Goal: Information Seeking & Learning: Find specific fact

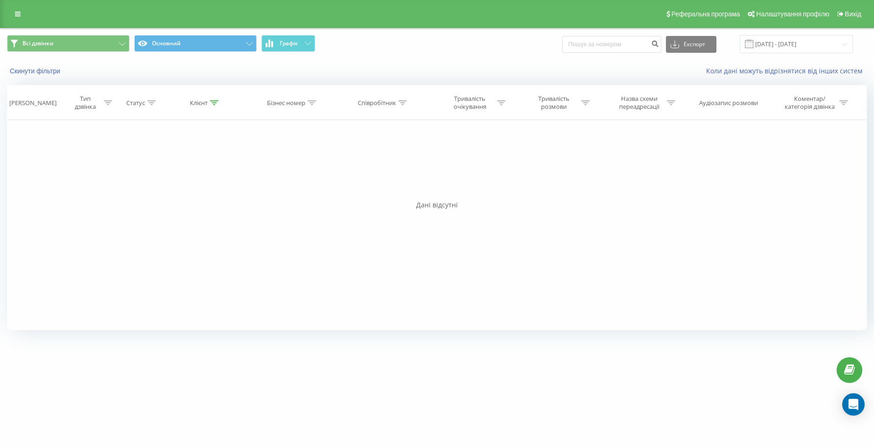
type input "0679397692"
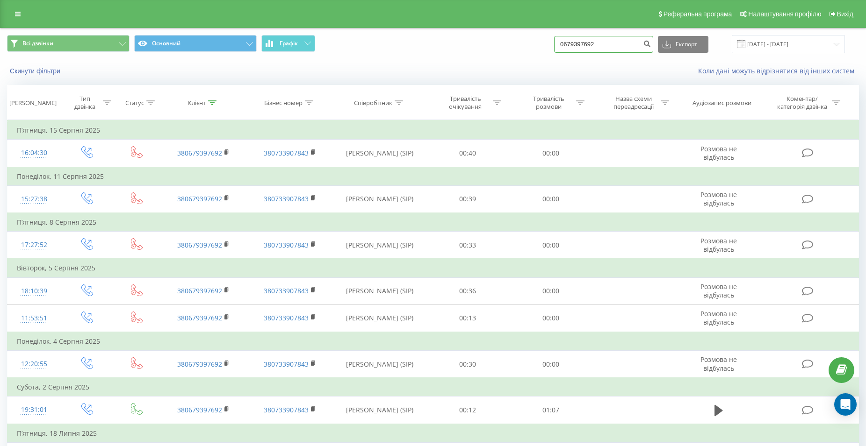
drag, startPoint x: 628, startPoint y: 51, endPoint x: 548, endPoint y: 47, distance: 79.5
click at [554, 47] on input "0679397692" at bounding box center [603, 44] width 99 height 17
paste input "0677326048"
type input "0677326048"
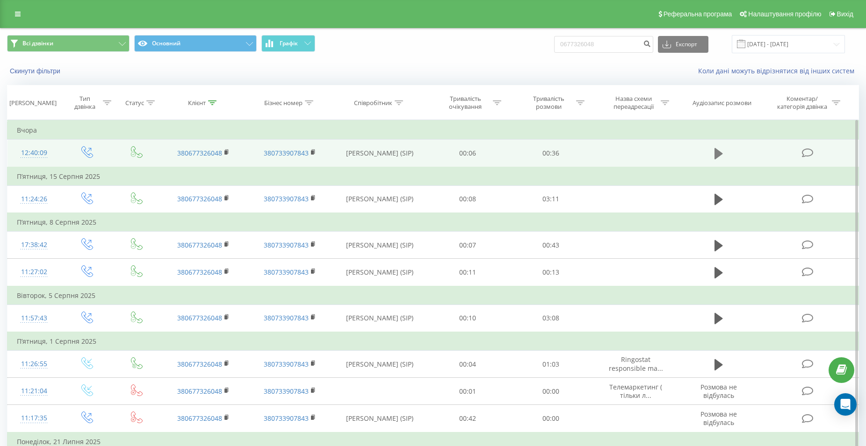
click at [717, 156] on icon at bounding box center [718, 153] width 8 height 11
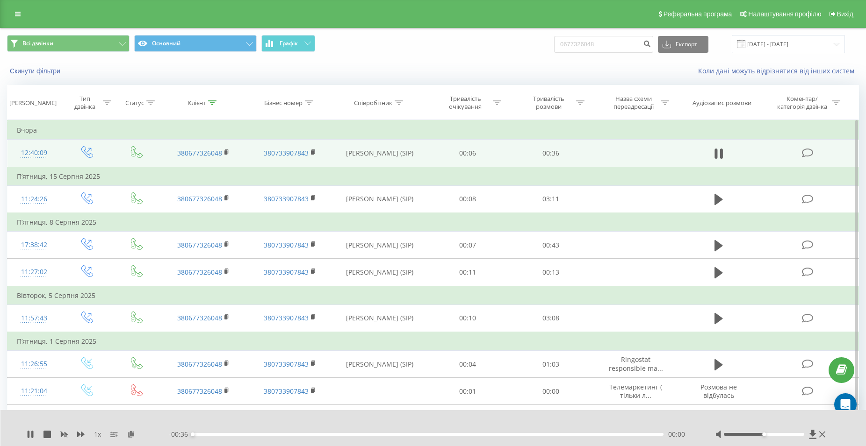
click at [462, 436] on div "- 00:36 00:00 00:00" at bounding box center [430, 434] width 523 height 9
click at [467, 433] on div "- 00:35 00:00 00:00" at bounding box center [430, 434] width 523 height 9
click at [478, 434] on div "00:01" at bounding box center [428, 434] width 471 height 3
click at [725, 151] on button at bounding box center [718, 154] width 14 height 14
drag, startPoint x: 579, startPoint y: 49, endPoint x: 551, endPoint y: 51, distance: 28.2
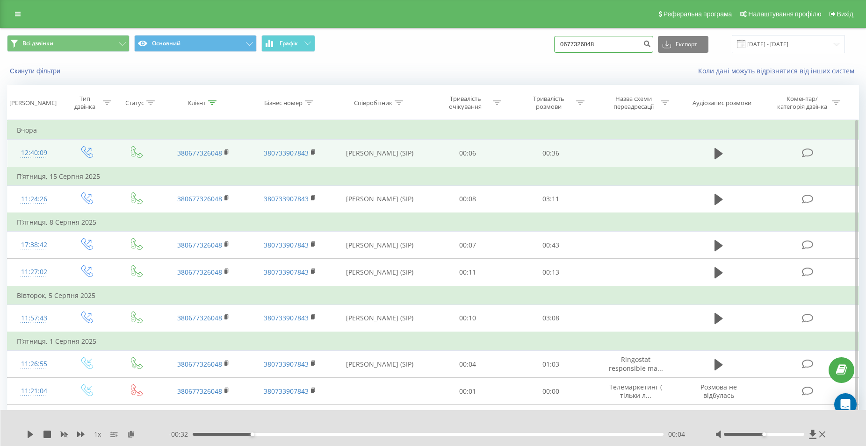
click at [554, 51] on input "0677326048" at bounding box center [603, 44] width 99 height 17
paste input "0974097722"
type input "0974097722"
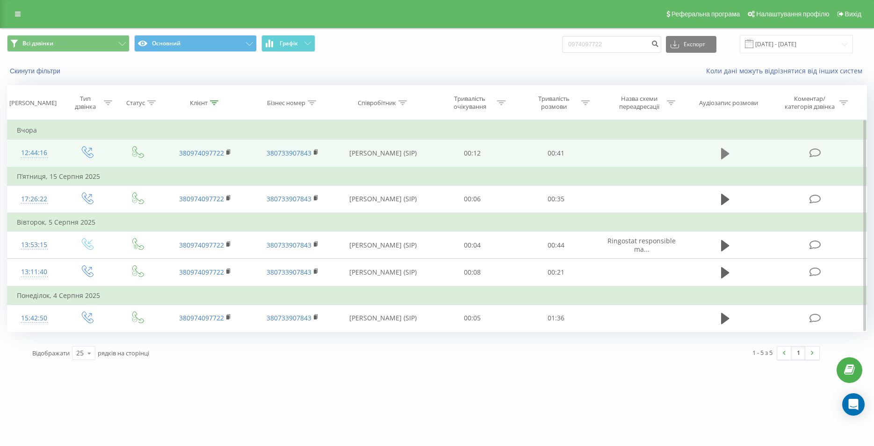
click at [722, 154] on icon at bounding box center [725, 153] width 8 height 11
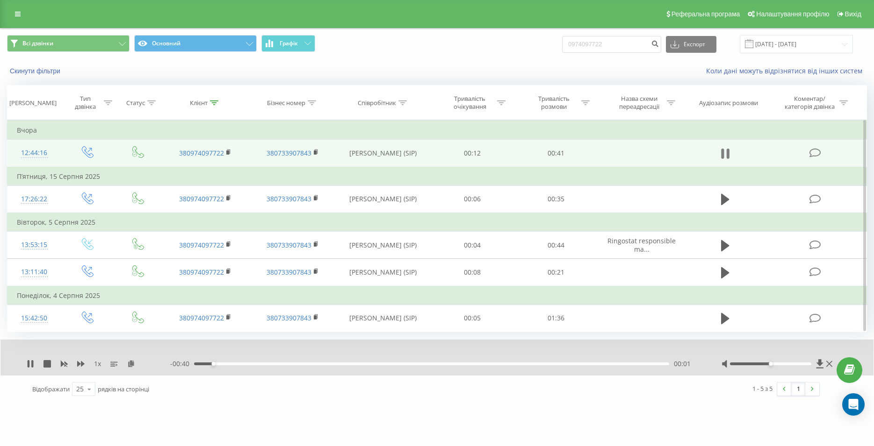
click at [727, 154] on icon at bounding box center [727, 154] width 3 height 10
click at [726, 155] on icon at bounding box center [725, 153] width 8 height 11
click at [496, 365] on div "00:03" at bounding box center [431, 364] width 475 height 3
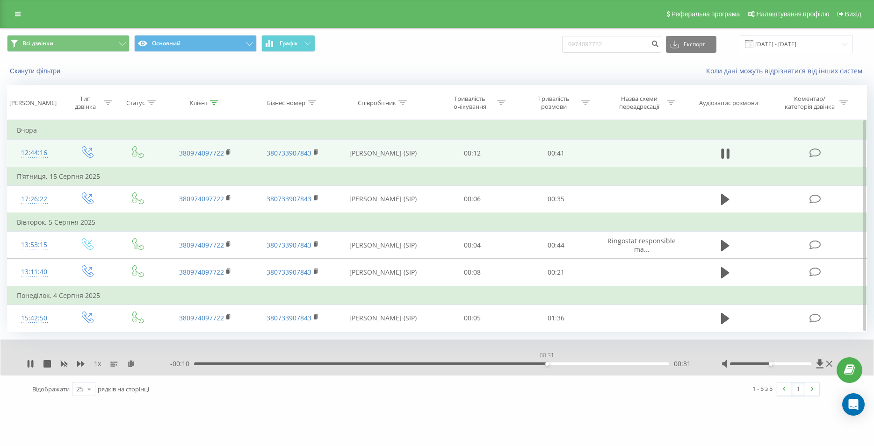
click at [546, 365] on div "00:31" at bounding box center [431, 364] width 475 height 3
click at [728, 159] on icon at bounding box center [727, 154] width 3 height 10
drag, startPoint x: 574, startPoint y: 39, endPoint x: 540, endPoint y: 39, distance: 34.1
click at [562, 39] on input "0974097722" at bounding box center [611, 44] width 99 height 17
paste input "0675896339"
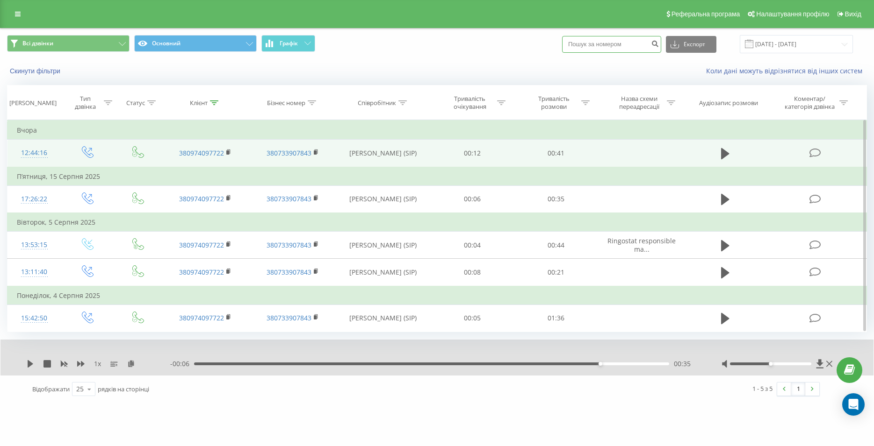
type input "0675896339"
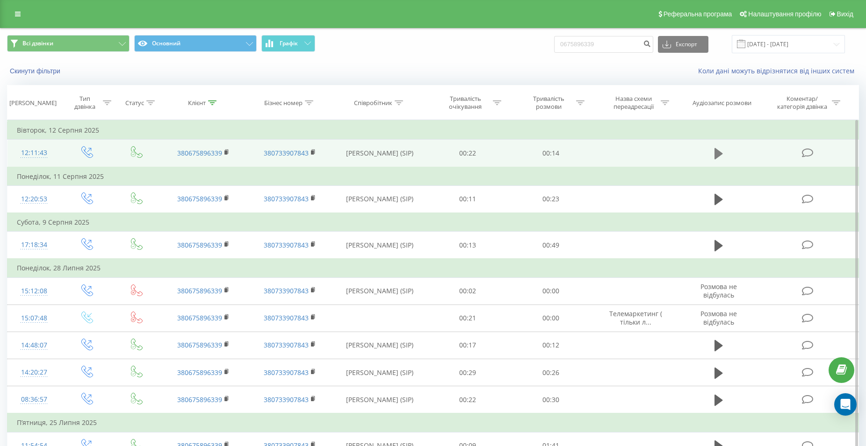
click at [718, 158] on icon at bounding box center [718, 153] width 8 height 11
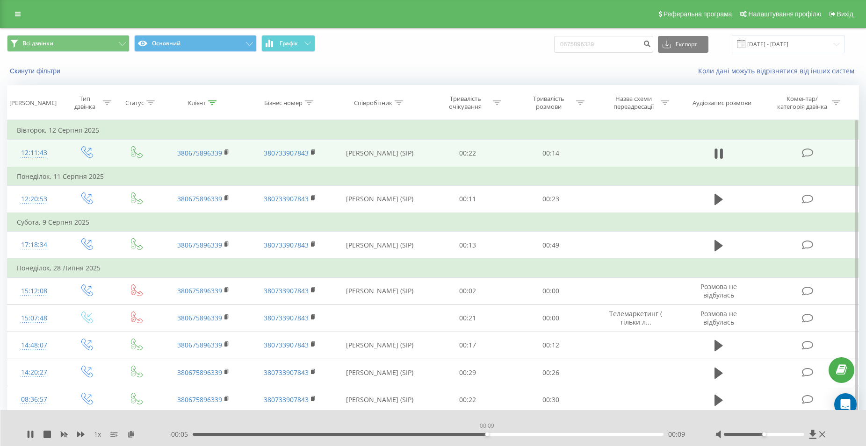
click at [487, 434] on div "00:09" at bounding box center [428, 434] width 471 height 3
click at [521, 436] on div "00:10" at bounding box center [428, 434] width 471 height 3
click at [429, 436] on div "00:13" at bounding box center [428, 434] width 471 height 3
click at [717, 153] on icon at bounding box center [718, 153] width 8 height 13
